Goal: Task Accomplishment & Management: Manage account settings

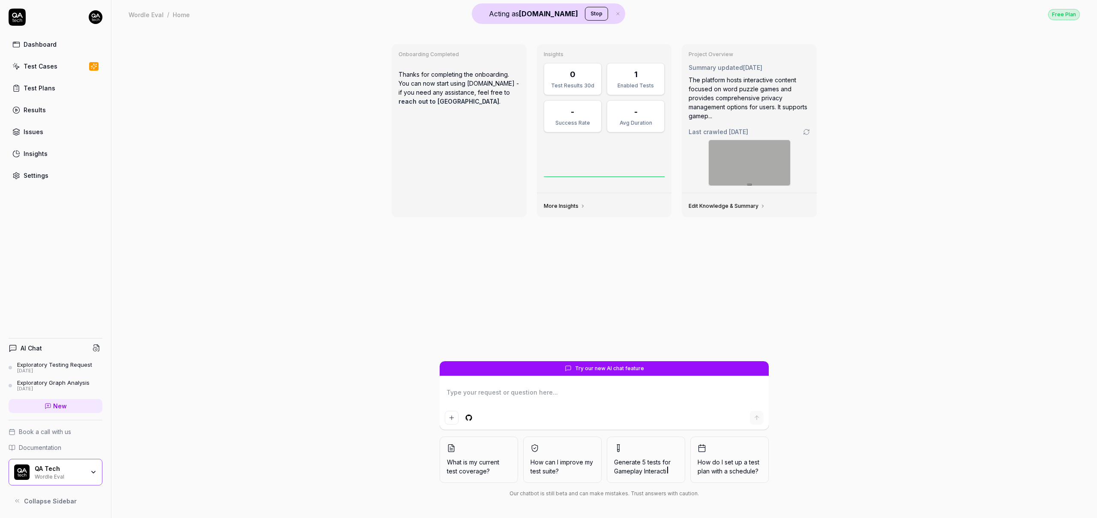
type textarea "*"
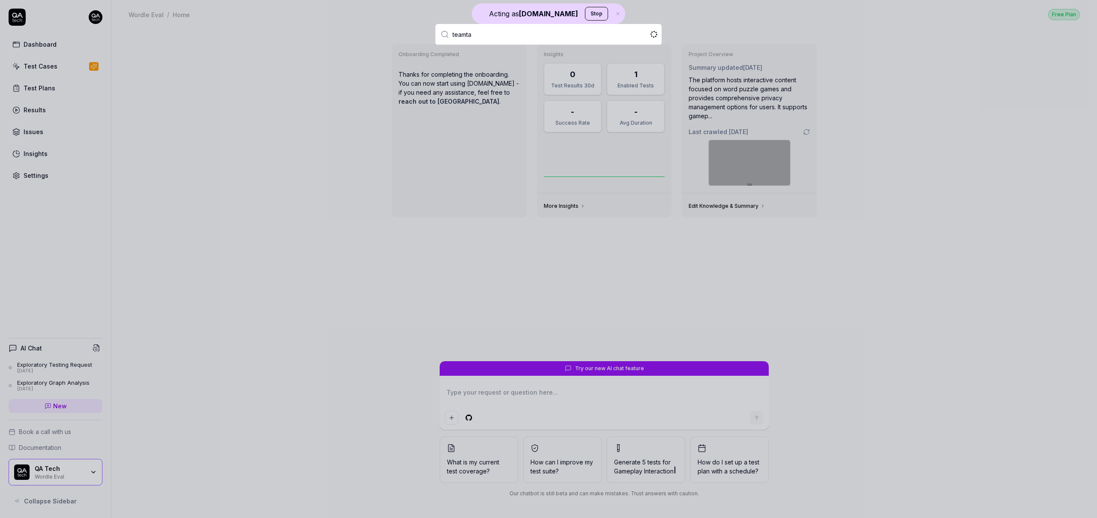
type input "teamtai"
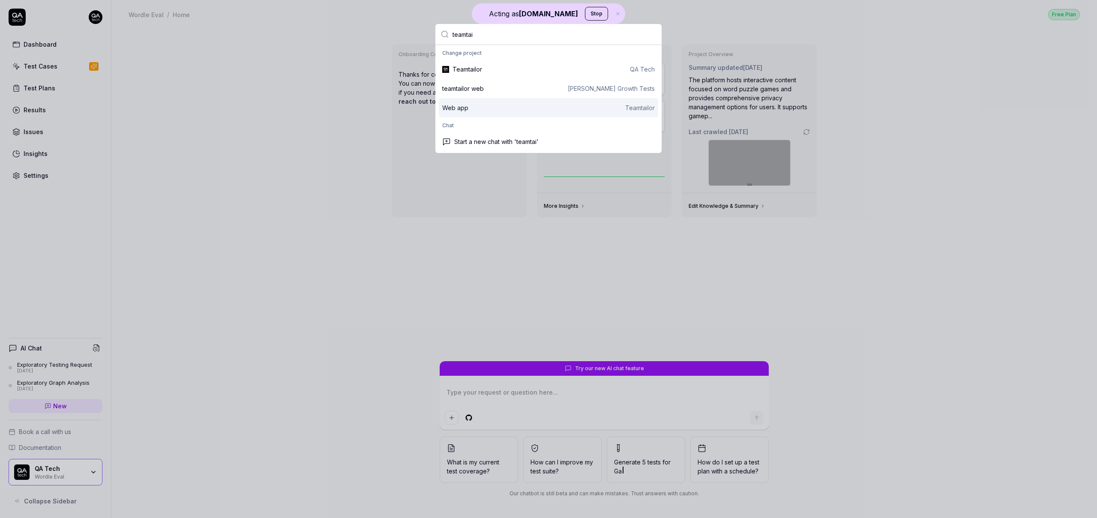
type textarea "*"
type input "teamtai"
click at [463, 104] on div "Web app" at bounding box center [455, 107] width 26 height 9
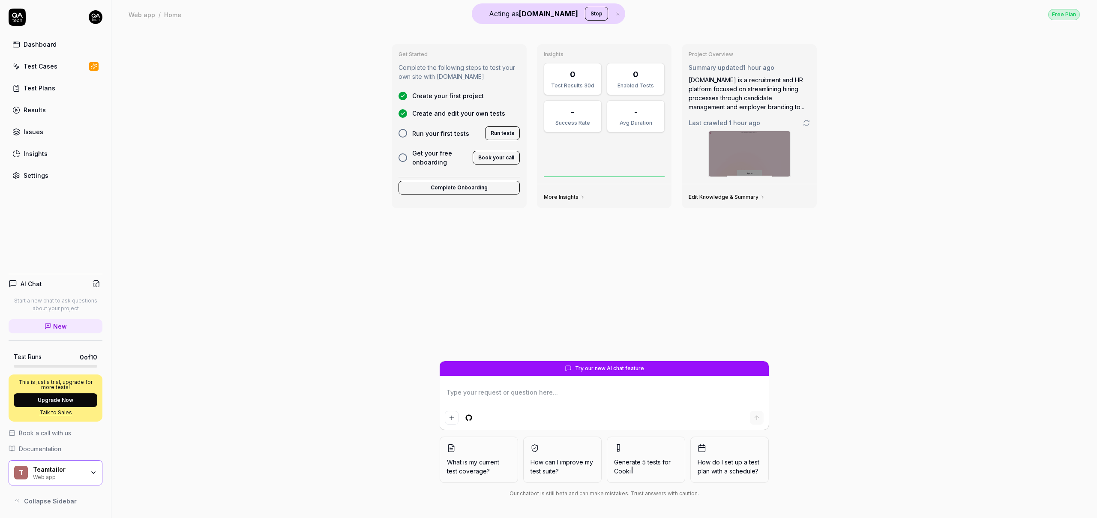
type textarea "*"
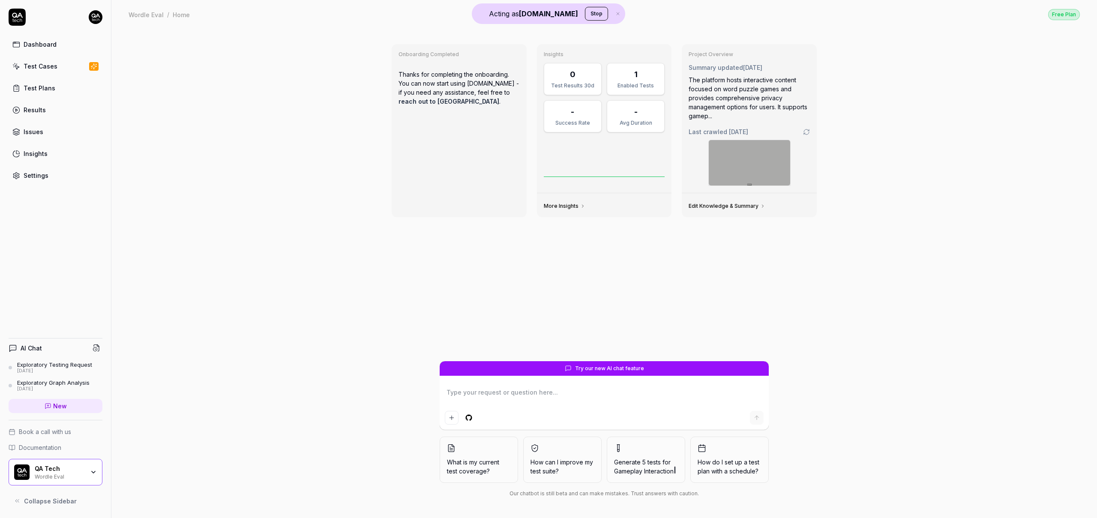
click at [585, 11] on button "Stop" at bounding box center [596, 14] width 23 height 14
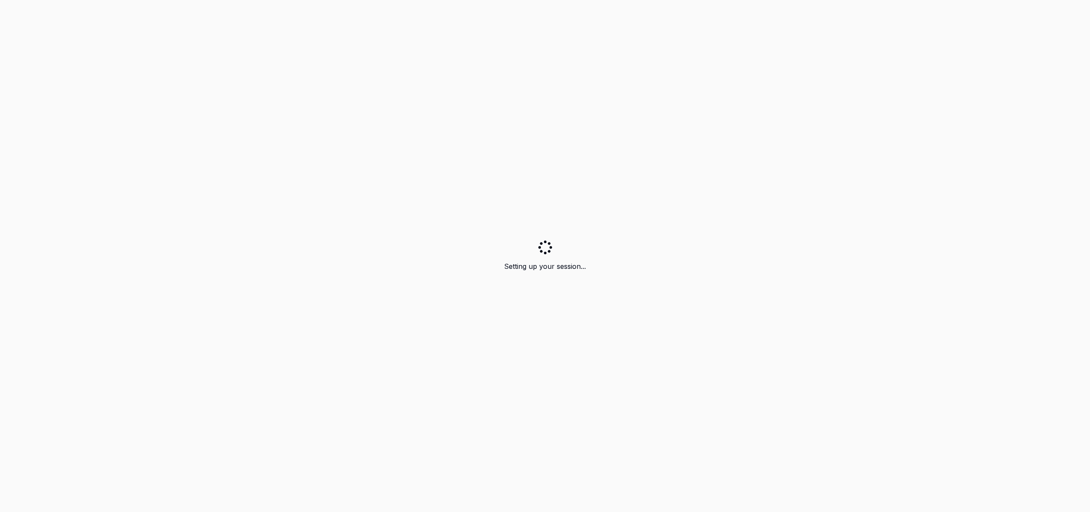
click at [98, 22] on div "Setting up your session..." at bounding box center [545, 256] width 1090 height 512
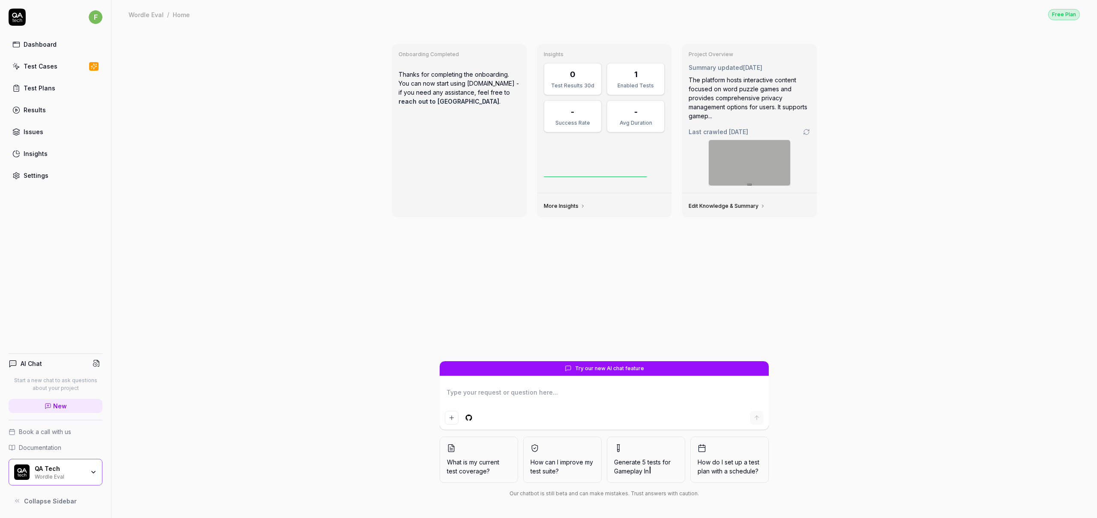
click at [80, 17] on div "f" at bounding box center [56, 17] width 94 height 17
click at [87, 16] on div "f" at bounding box center [56, 17] width 94 height 17
click at [93, 17] on html "f Dashboard Test Cases Test Plans Results Issues Insights Settings AI Chat Star…" at bounding box center [548, 259] width 1097 height 518
type textarea "*"
click at [147, 127] on link "Organizations" at bounding box center [149, 128] width 75 height 19
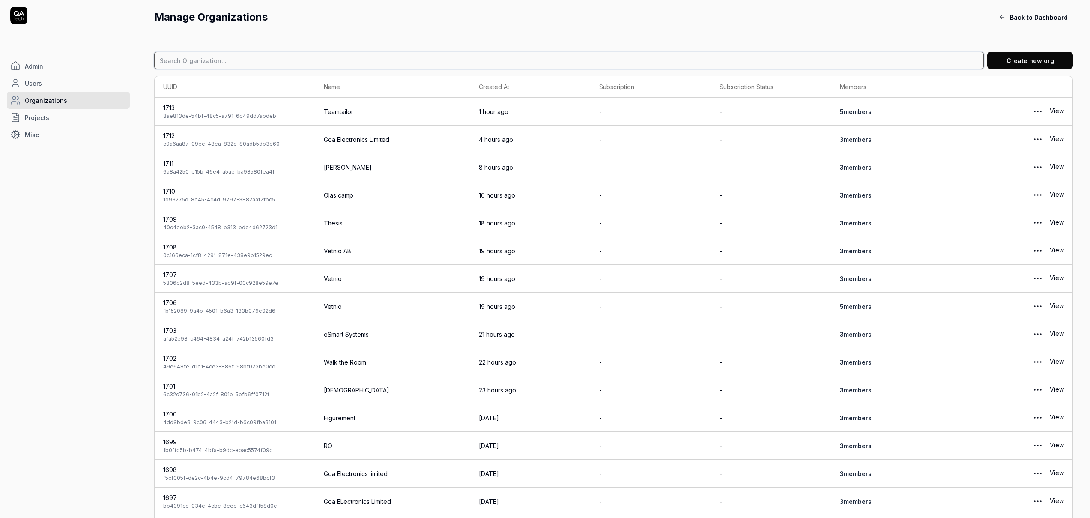
click at [364, 65] on input at bounding box center [569, 60] width 830 height 17
type input "Teamtailor"
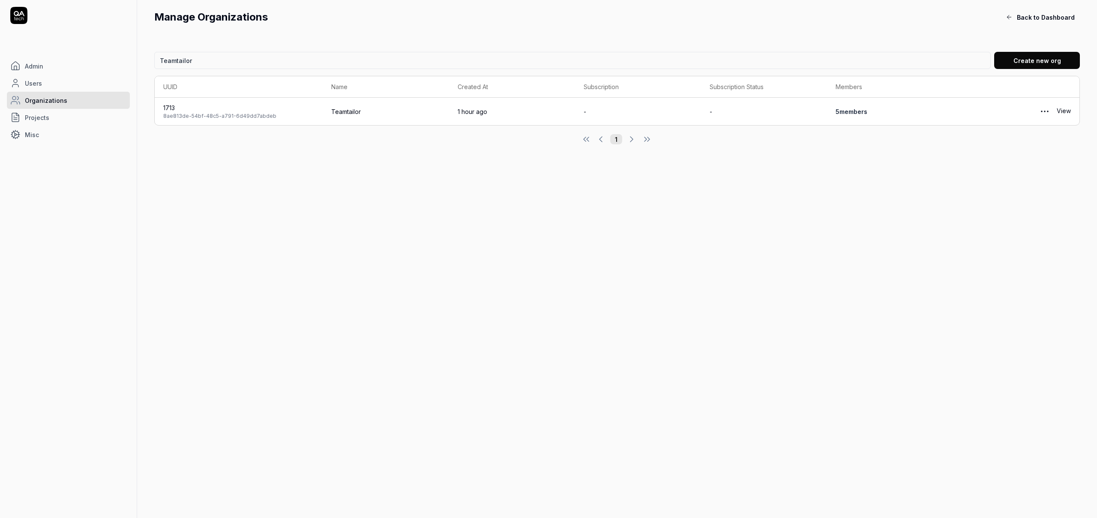
click at [1070, 116] on link "View" at bounding box center [1064, 111] width 14 height 17
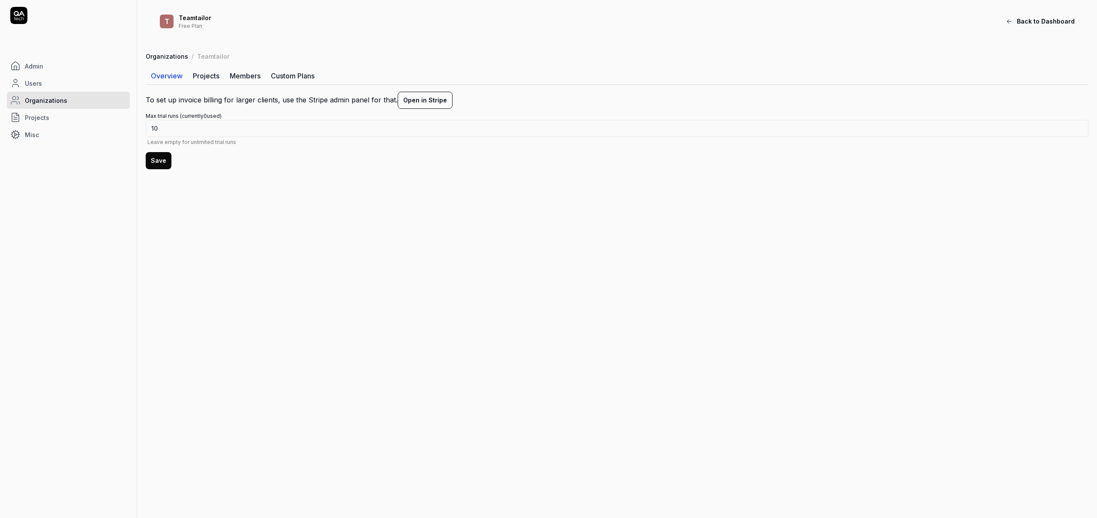
click at [246, 77] on link "Members" at bounding box center [245, 75] width 41 height 17
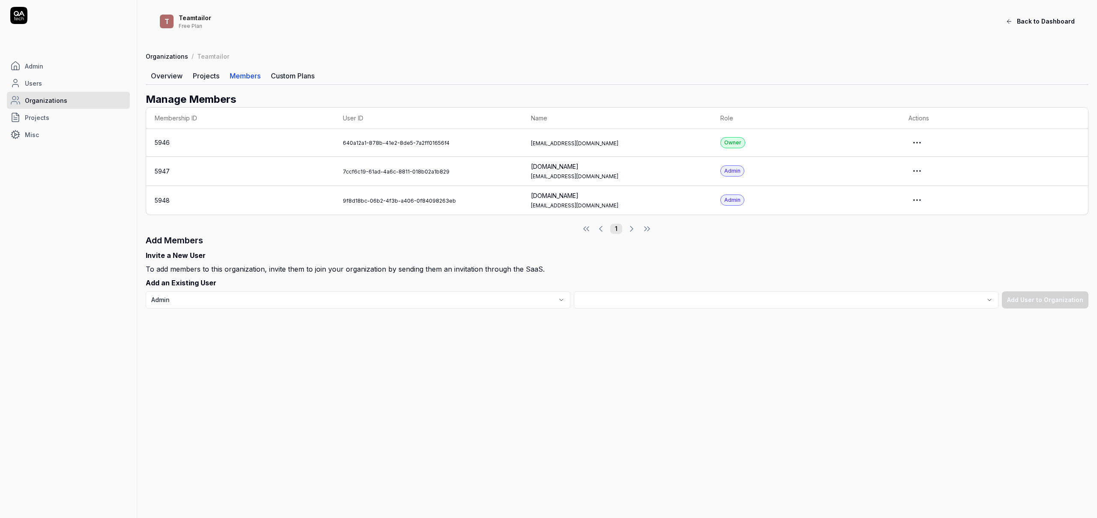
click at [167, 78] on link "Overview" at bounding box center [167, 75] width 42 height 17
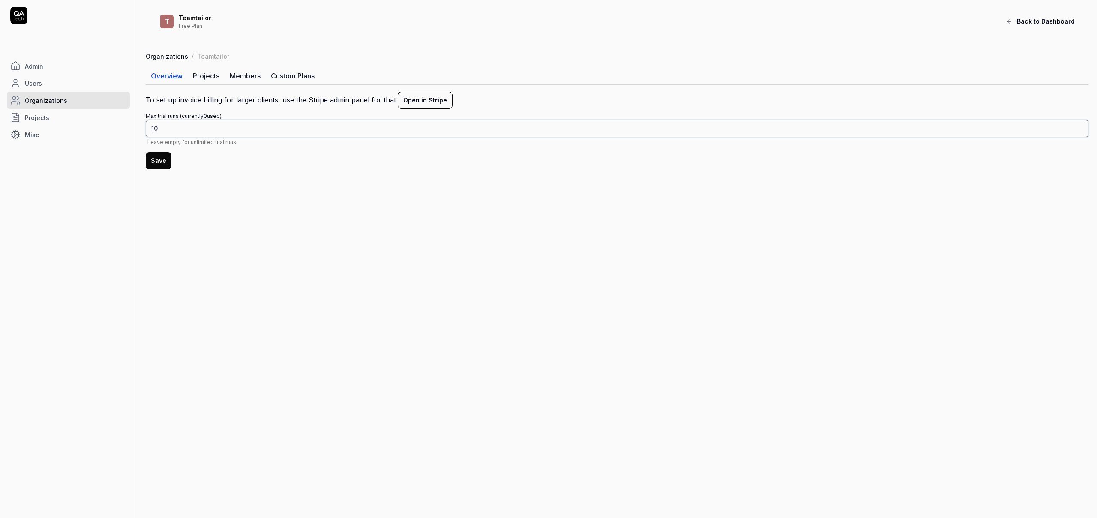
click at [166, 126] on input "10" at bounding box center [617, 128] width 943 height 17
type input "1"
type input "200"
click at [154, 155] on button "Save" at bounding box center [159, 160] width 26 height 17
click at [204, 72] on link "Projects" at bounding box center [206, 75] width 37 height 17
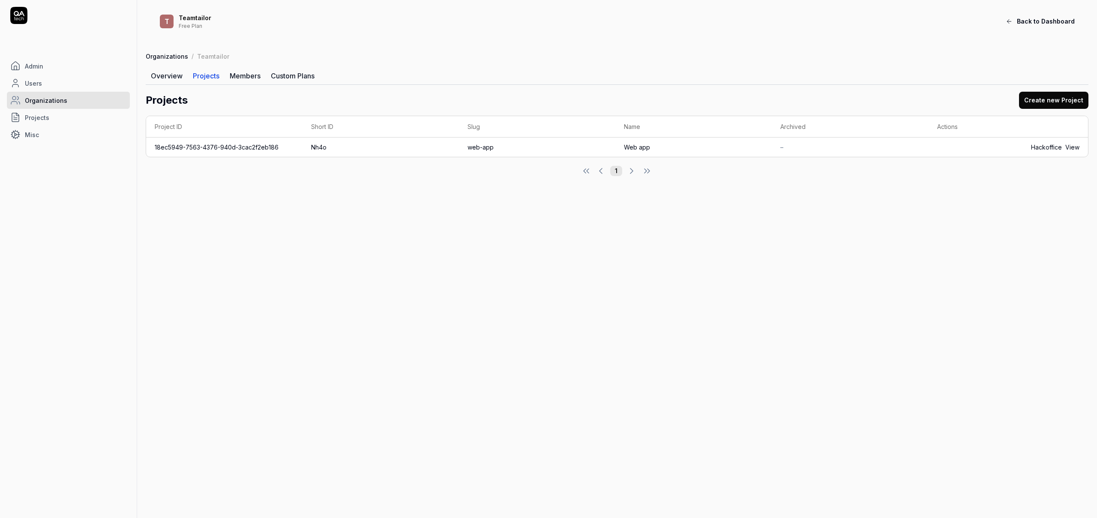
click at [239, 74] on link "Members" at bounding box center [245, 75] width 41 height 17
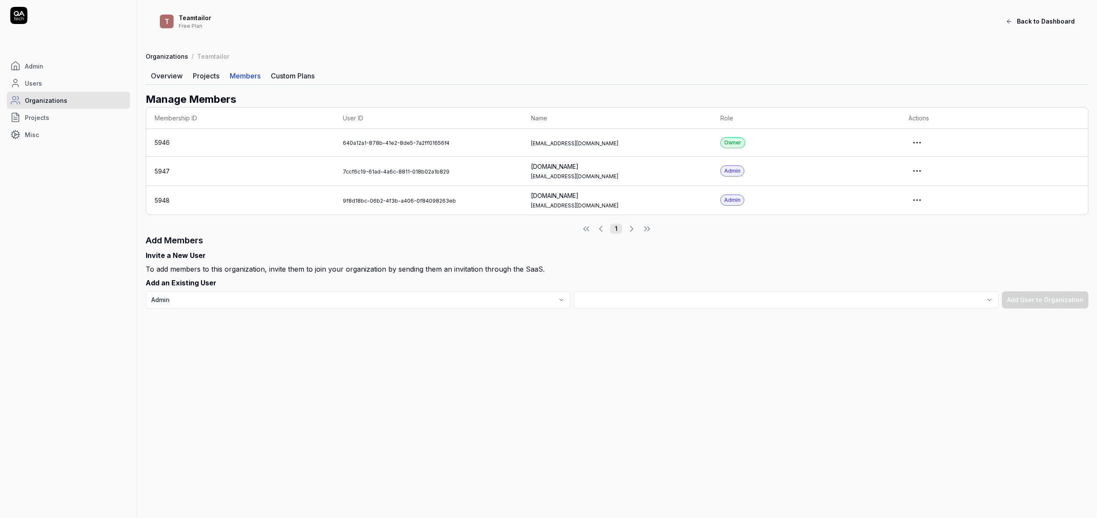
click at [141, 74] on div "Organizations / Teamtailor Overview Projects Members Custom Plans Manage Member…" at bounding box center [617, 180] width 960 height 257
click at [37, 62] on span "Admin" at bounding box center [34, 66] width 18 height 9
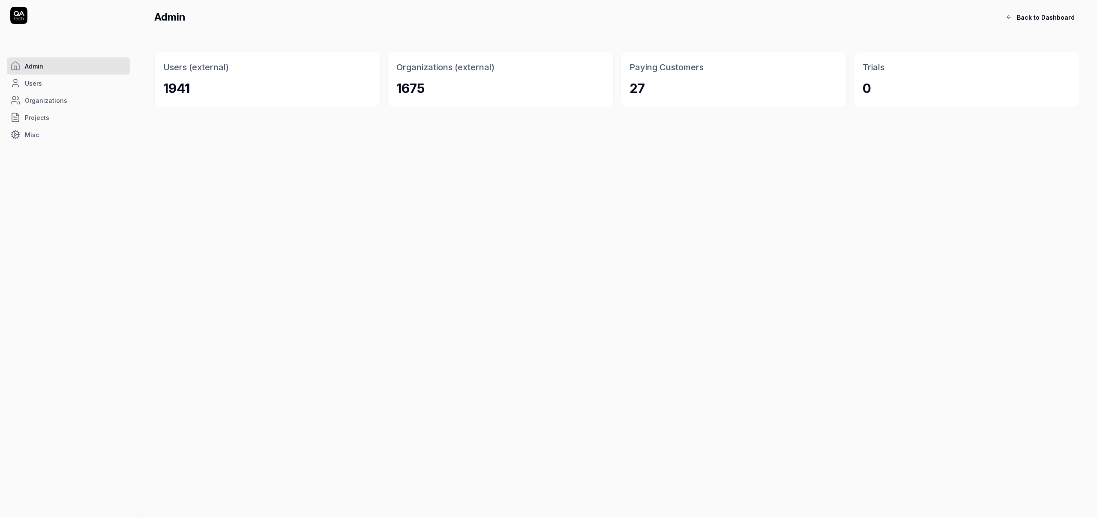
click at [31, 15] on div at bounding box center [68, 15] width 123 height 17
click at [19, 17] on icon at bounding box center [18, 15] width 17 height 17
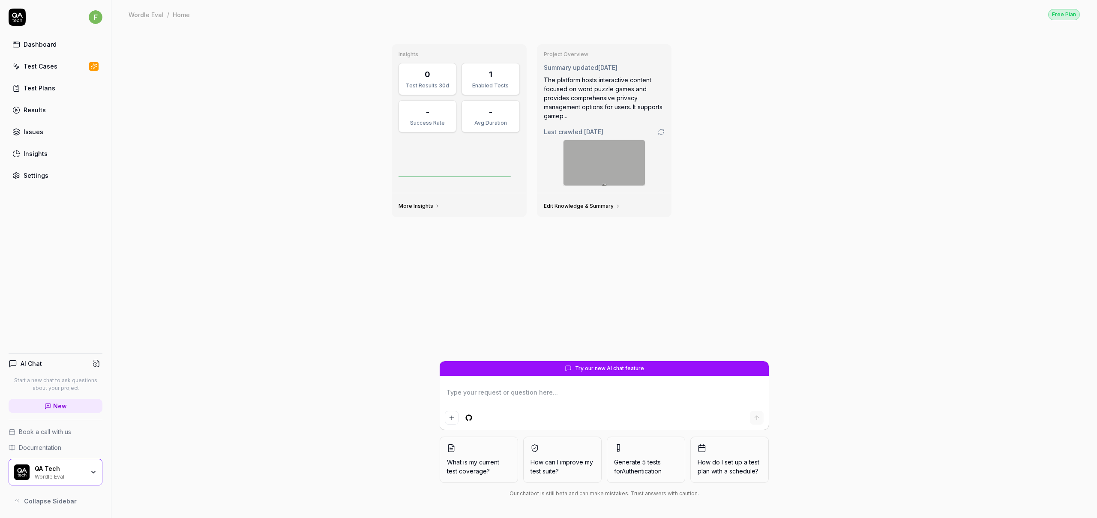
type textarea "*"
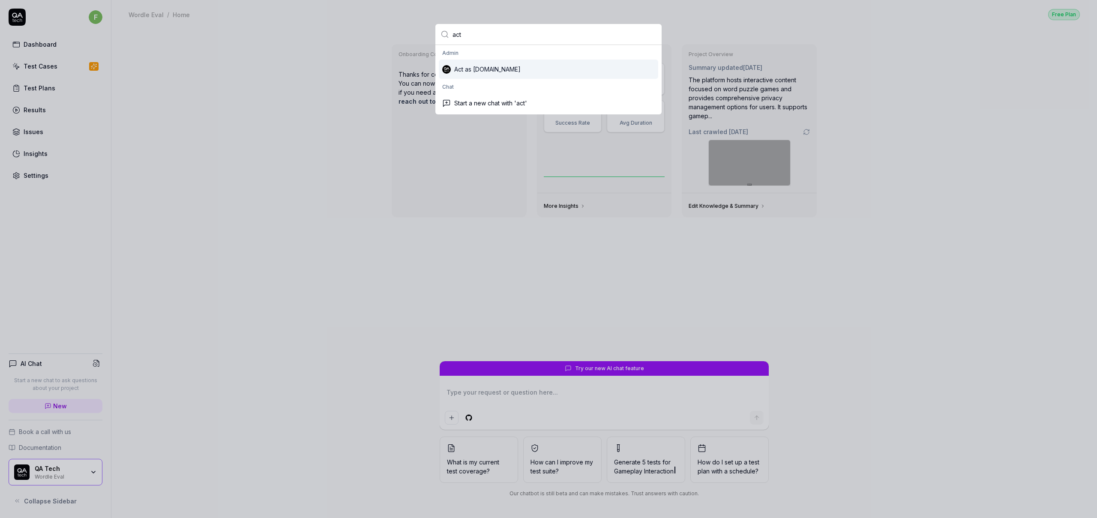
type input "act"
click at [496, 69] on div "Act as [DOMAIN_NAME]" at bounding box center [548, 69] width 219 height 19
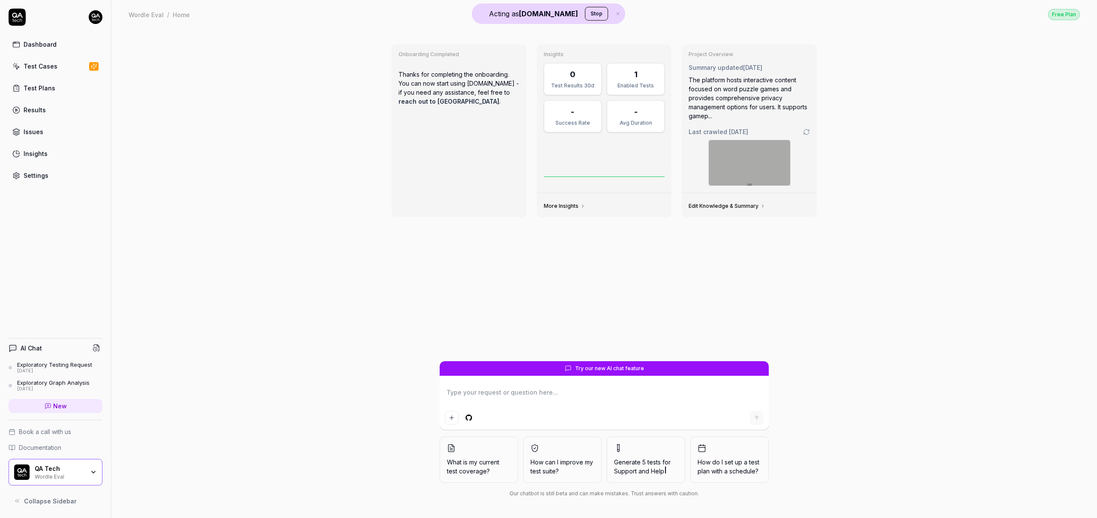
type textarea "*"
